Goal: Navigation & Orientation: Find specific page/section

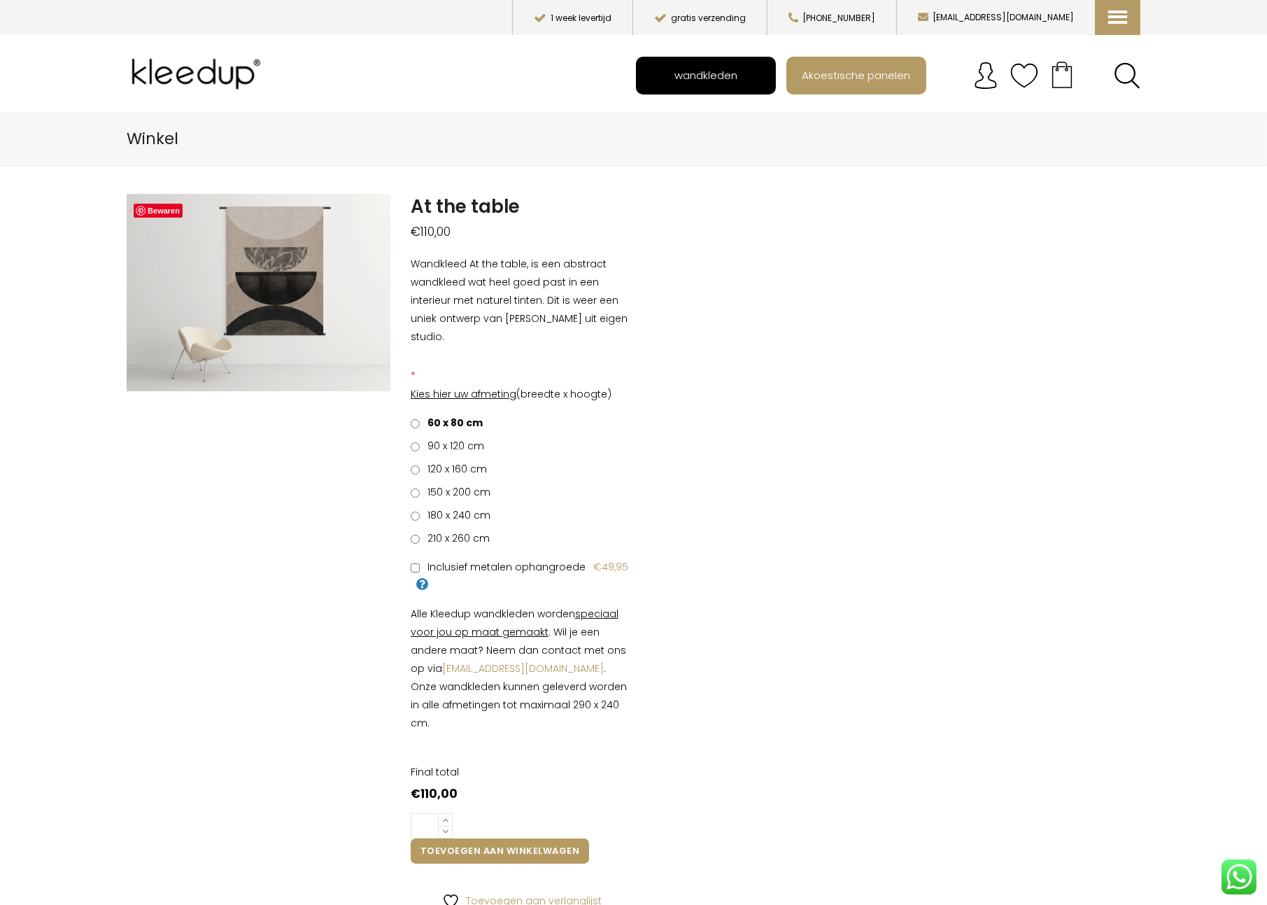
click at [678, 78] on span "wandkleden" at bounding box center [706, 75] width 78 height 27
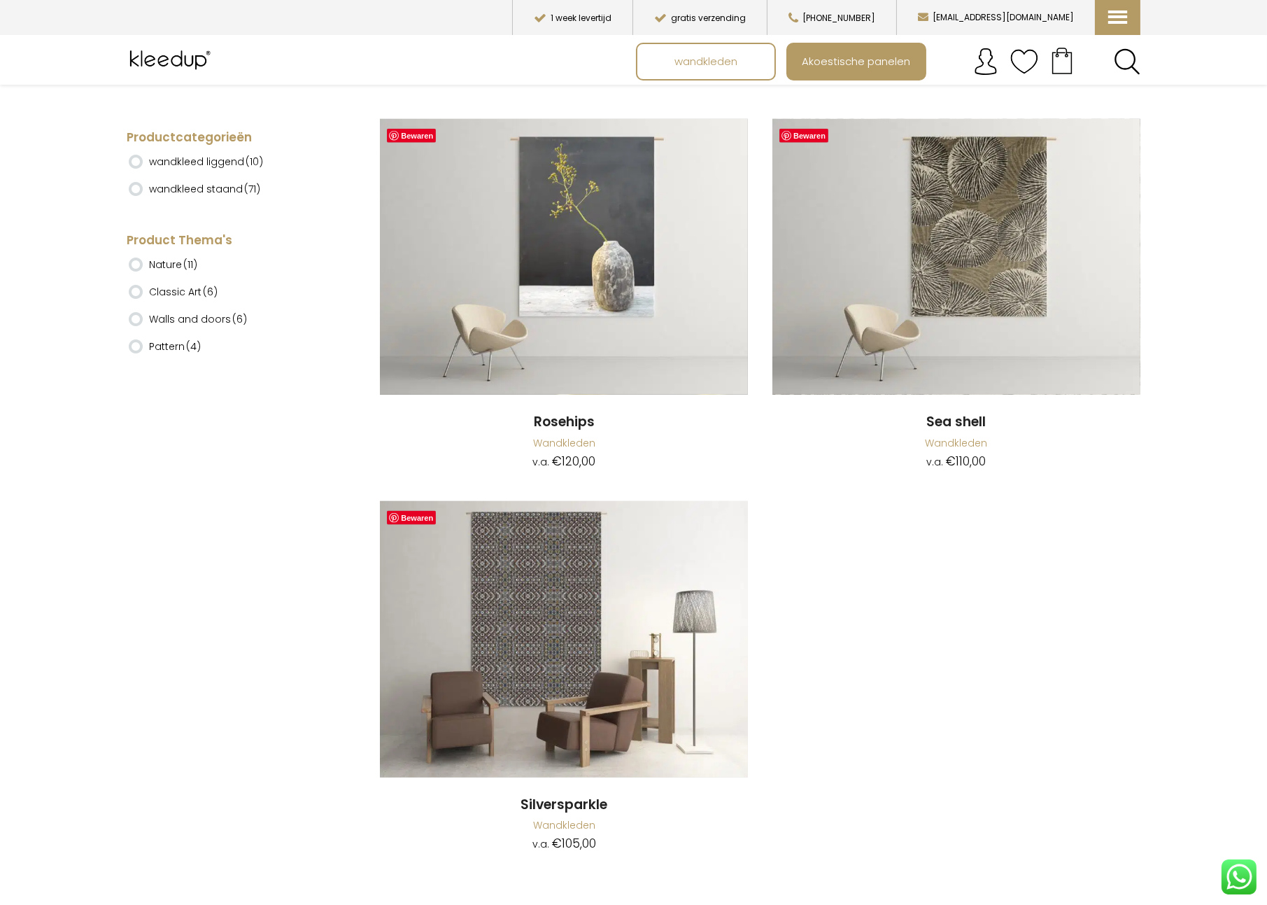
scroll to position [15348, 0]
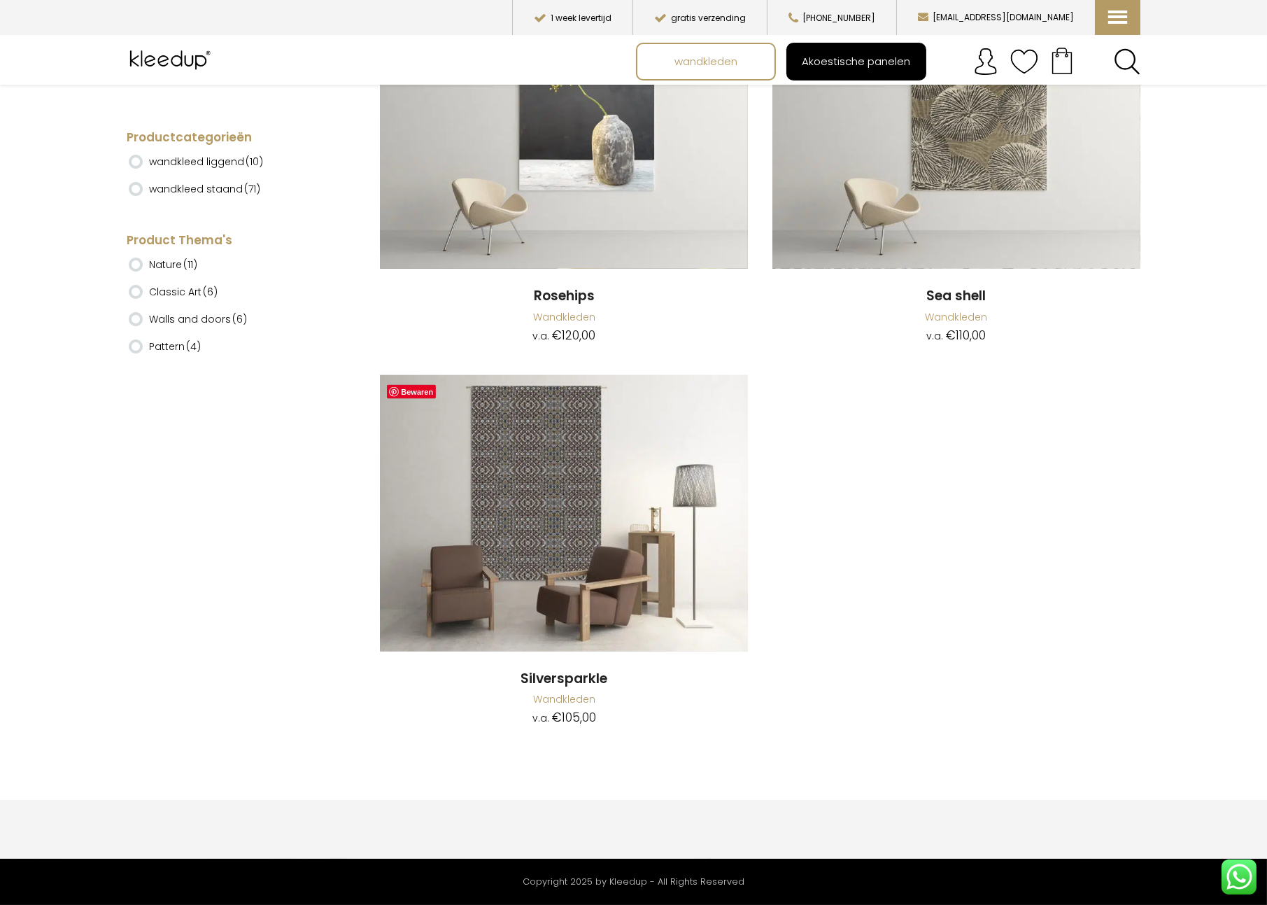
click at [856, 68] on span "Akoestische panelen" at bounding box center [856, 61] width 124 height 27
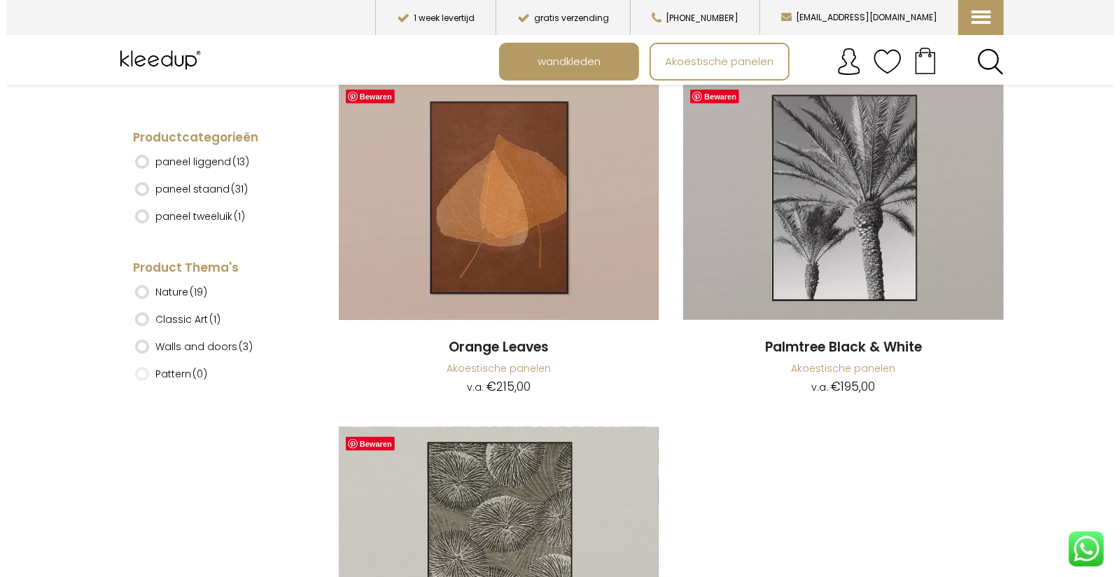
scroll to position [7812, 0]
